Goal: Information Seeking & Learning: Learn about a topic

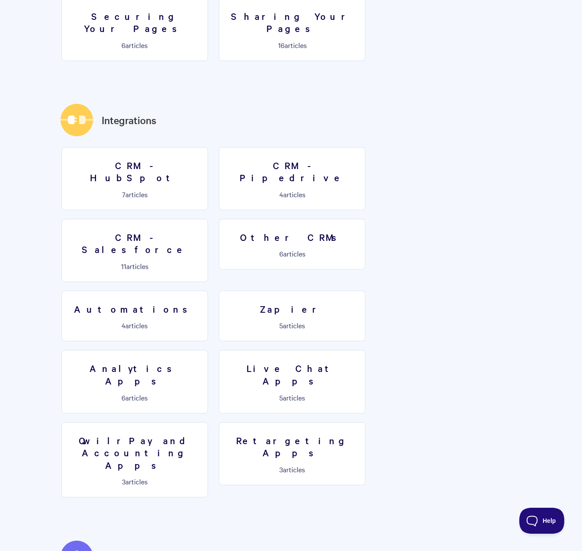
scroll to position [1215, 0]
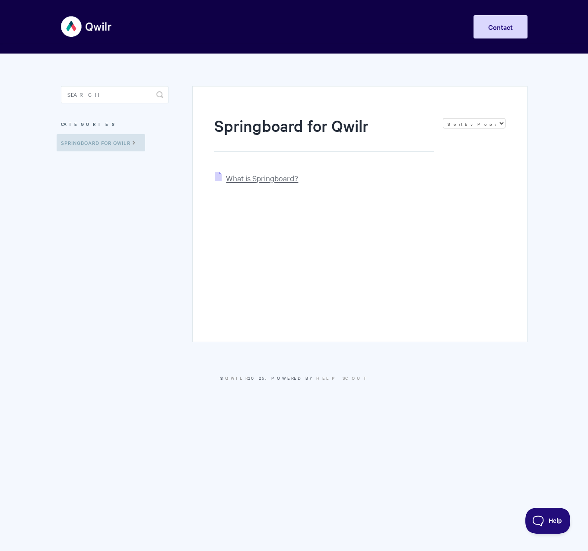
click at [286, 178] on span "What is Springboard?" at bounding box center [262, 178] width 72 height 10
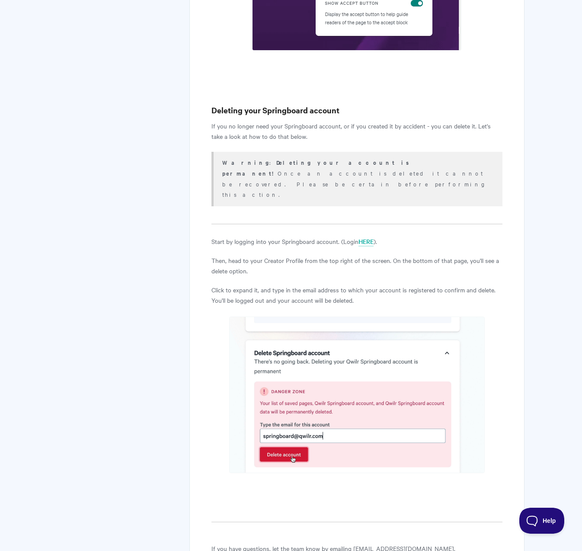
scroll to position [3477, 0]
